Goal: Task Accomplishment & Management: Manage account settings

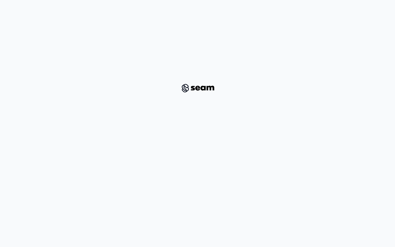
click at [99, 105] on div at bounding box center [197, 88] width 369 height 159
click at [137, 59] on div at bounding box center [197, 88] width 369 height 159
click at [122, 64] on div at bounding box center [197, 88] width 369 height 159
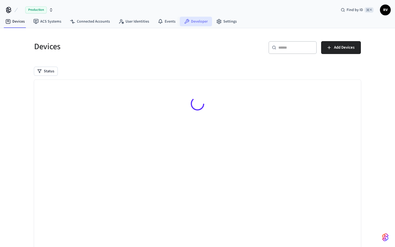
click at [194, 20] on link "Developer" at bounding box center [196, 22] width 32 height 10
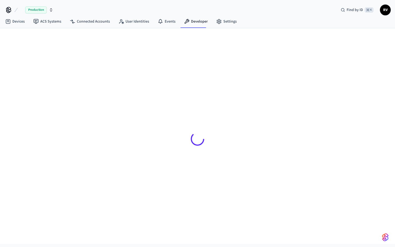
click at [269, 100] on div at bounding box center [198, 138] width 336 height 195
click at [384, 11] on span "RV" at bounding box center [386, 10] width 10 height 10
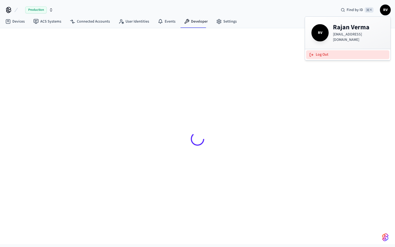
click at [311, 56] on button "Log Out" at bounding box center [347, 54] width 83 height 9
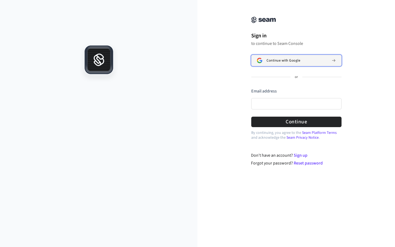
click at [287, 63] on button "Continue with Google" at bounding box center [296, 60] width 90 height 11
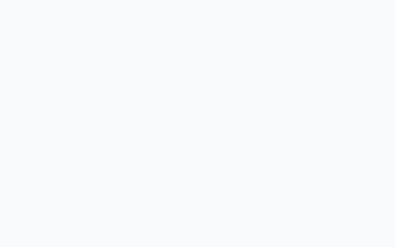
click at [186, 0] on html at bounding box center [197, 0] width 395 height 0
click at [52, 0] on html at bounding box center [197, 0] width 395 height 0
click at [234, 0] on html at bounding box center [197, 0] width 395 height 0
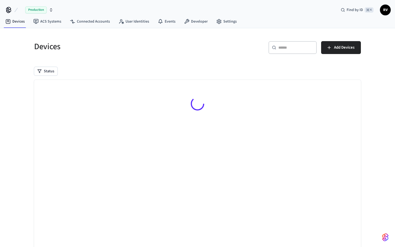
click at [47, 12] on div "Production" at bounding box center [39, 9] width 28 height 7
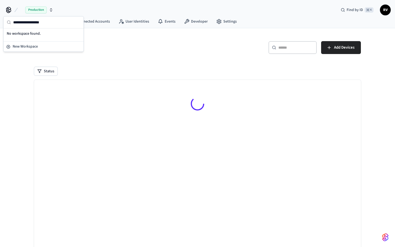
click at [47, 12] on div "Production" at bounding box center [39, 9] width 28 height 7
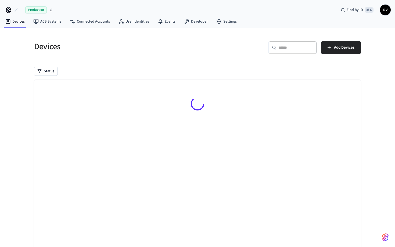
click at [83, 35] on div "Devices" at bounding box center [111, 47] width 167 height 24
click at [47, 45] on h5 "Devices" at bounding box center [114, 46] width 160 height 11
click at [54, 48] on h5 "Devices" at bounding box center [114, 46] width 160 height 11
drag, startPoint x: 42, startPoint y: 42, endPoint x: 82, endPoint y: 40, distance: 40.4
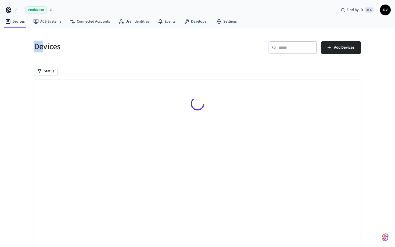
click at [82, 40] on div "Devices" at bounding box center [111, 47] width 167 height 24
click at [71, 39] on div "Devices" at bounding box center [111, 47] width 167 height 24
drag, startPoint x: 63, startPoint y: 39, endPoint x: 16, endPoint y: 35, distance: 47.5
click at [16, 35] on div "Devices ​ ​ Add Devices Status Searching..." at bounding box center [197, 147] width 395 height 239
click at [214, 42] on div "​ ​ Add Devices" at bounding box center [281, 49] width 160 height 17
